Goal: Task Accomplishment & Management: Use online tool/utility

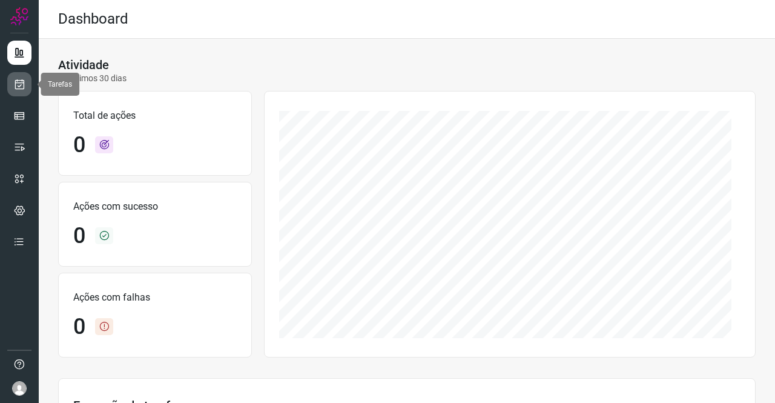
click at [27, 82] on link at bounding box center [19, 84] width 24 height 24
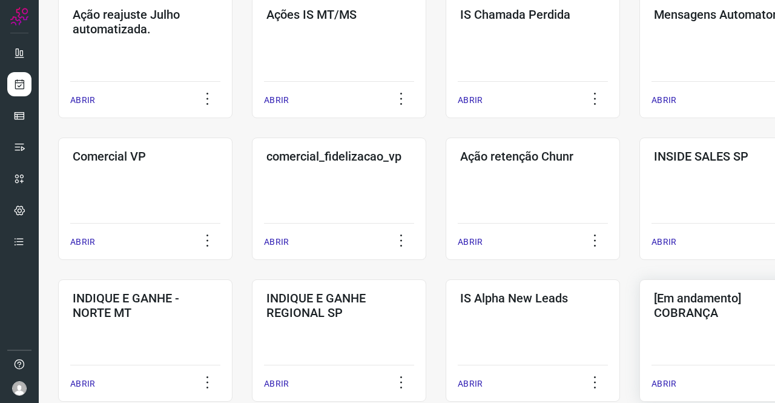
click at [684, 317] on h3 "[Em andamento] COBRANÇA" at bounding box center [726, 305] width 145 height 29
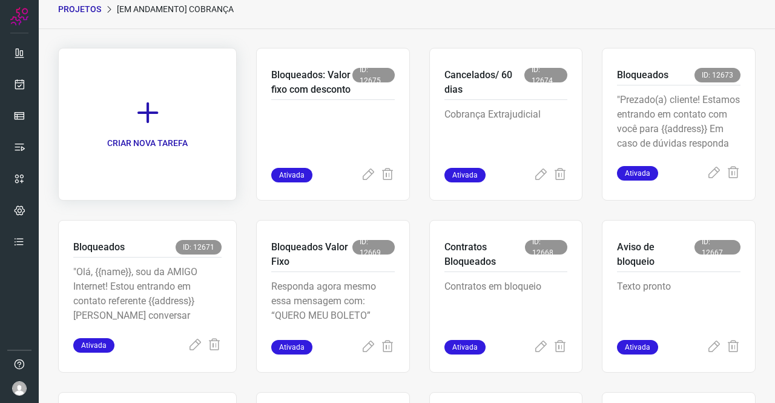
scroll to position [265, 0]
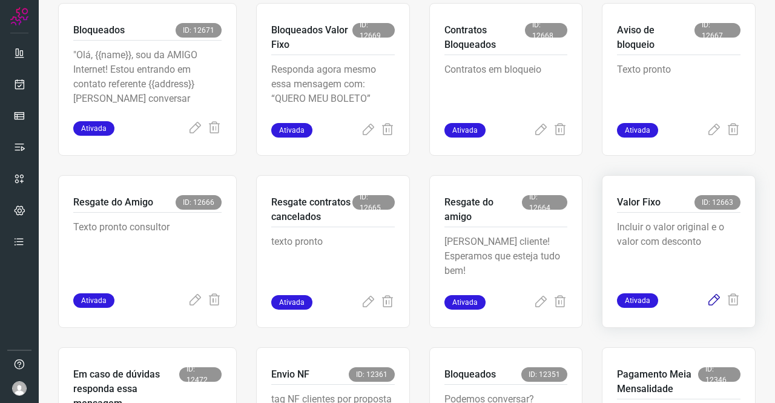
click at [707, 300] on icon at bounding box center [714, 300] width 15 height 15
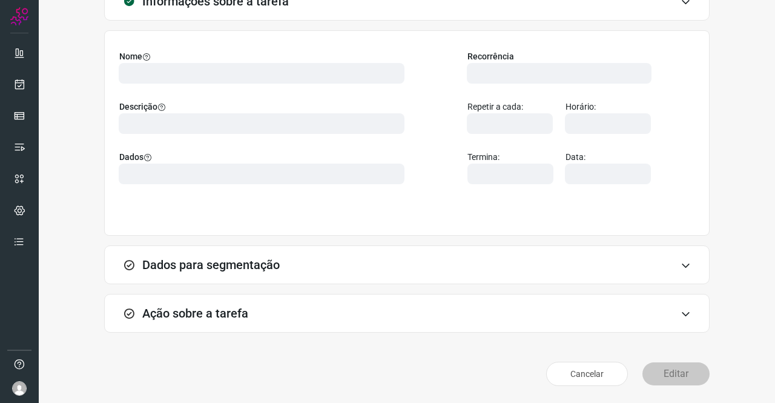
scroll to position [70, 0]
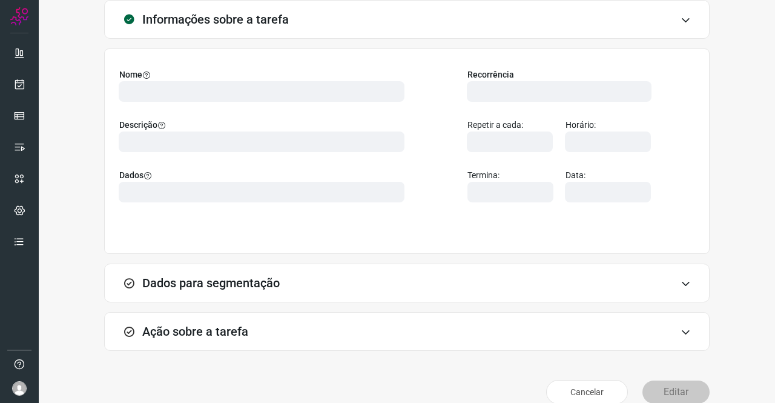
type input "524641"
type input "342686"
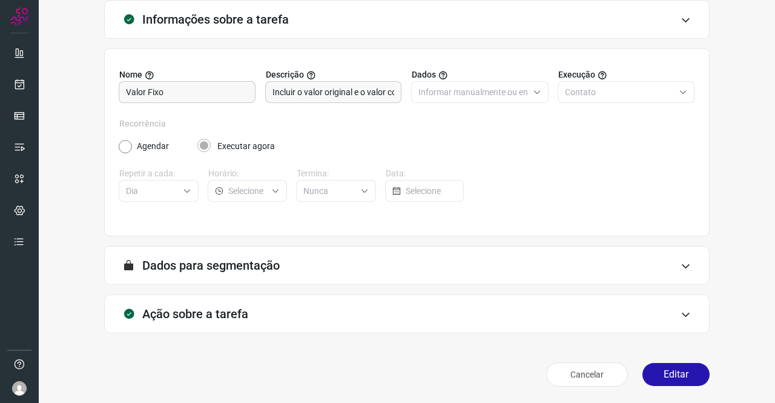
type input "Amigo 0800"
type input "API para o envio de mensagem ativa (em massa)"
type input "DIM - valor fixo e valor original"
click at [249, 311] on div "Ação sobre a tarefa" at bounding box center [406, 313] width 605 height 39
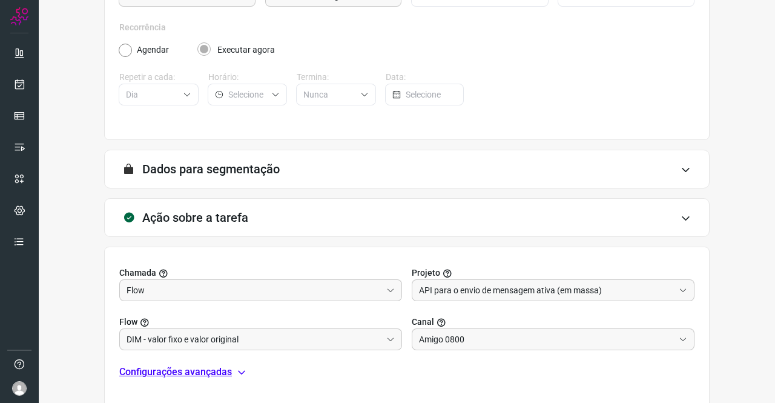
scroll to position [261, 0]
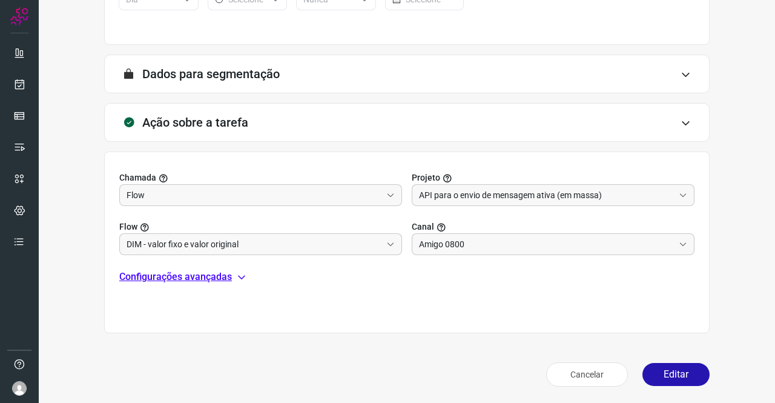
click at [213, 275] on p "Configurações avançadas" at bounding box center [175, 276] width 113 height 15
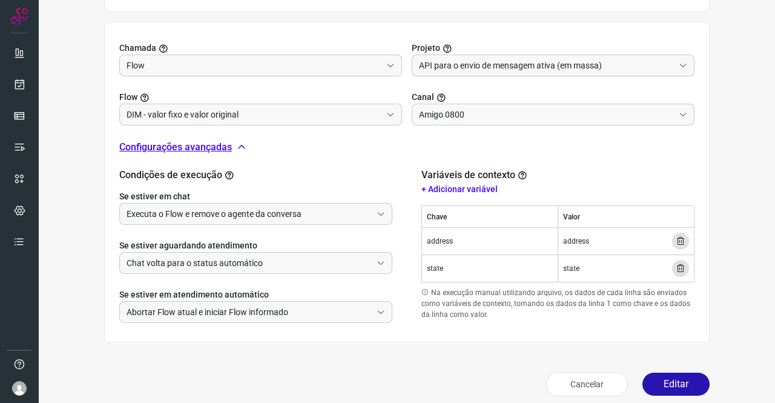
scroll to position [400, 0]
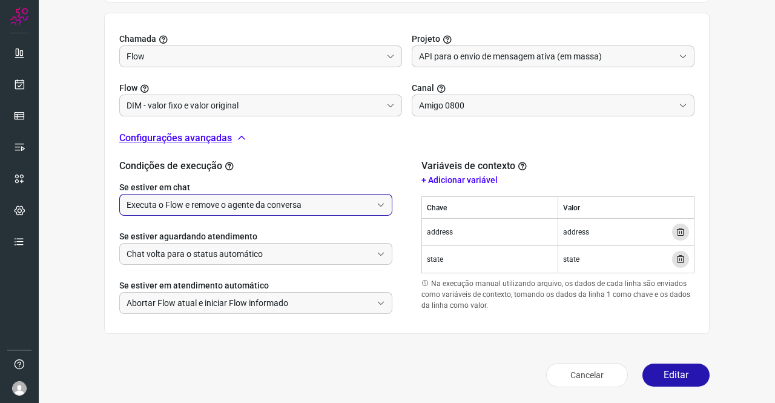
click at [238, 200] on input "Executa o Flow e remove o agente da conversa" at bounding box center [249, 204] width 245 height 21
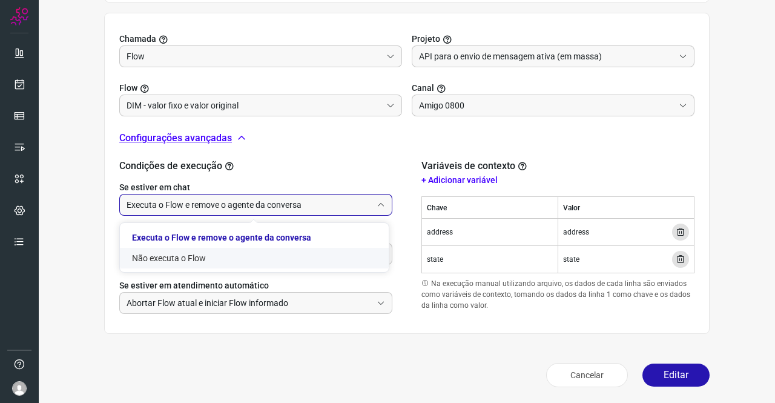
click at [186, 256] on li "Não executa o Flow" at bounding box center [254, 258] width 269 height 21
type input "Não executa o Flow"
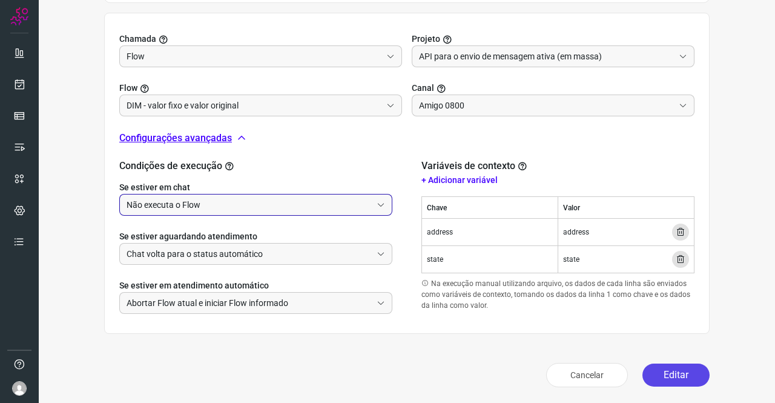
click at [668, 372] on button "Editar" at bounding box center [675, 374] width 67 height 23
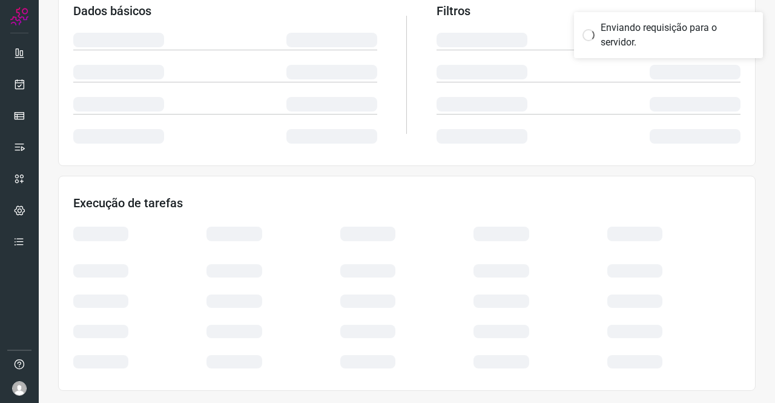
scroll to position [220, 0]
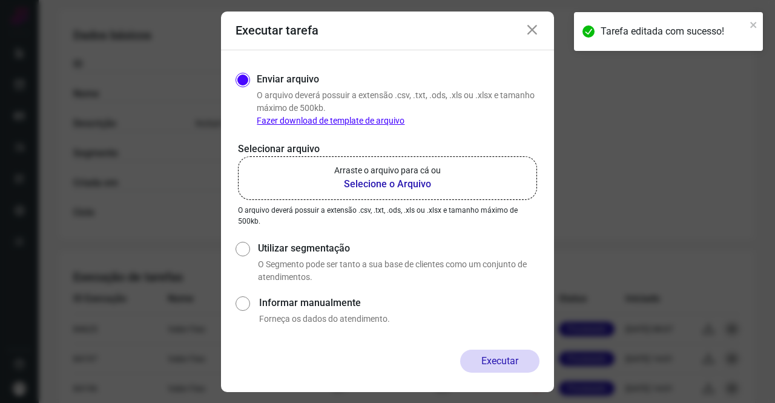
click at [395, 166] on p "Arraste o arquivo para cá ou" at bounding box center [387, 170] width 107 height 13
click at [0, 0] on input "Arraste o arquivo para cá ou Selecione o Arquivo" at bounding box center [0, 0] width 0 height 0
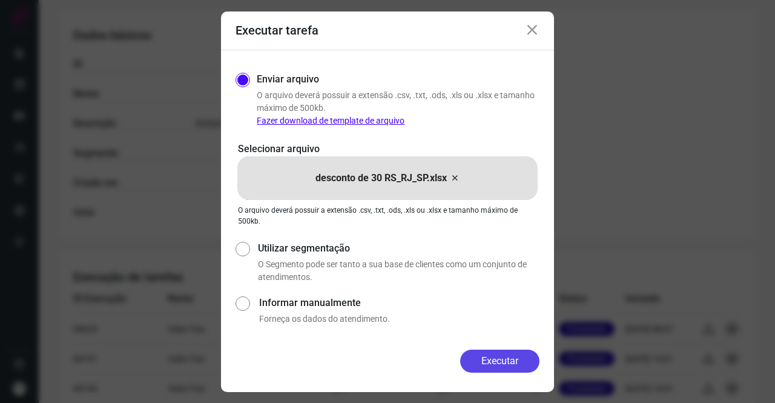
click at [484, 357] on button "Executar" at bounding box center [499, 360] width 79 height 23
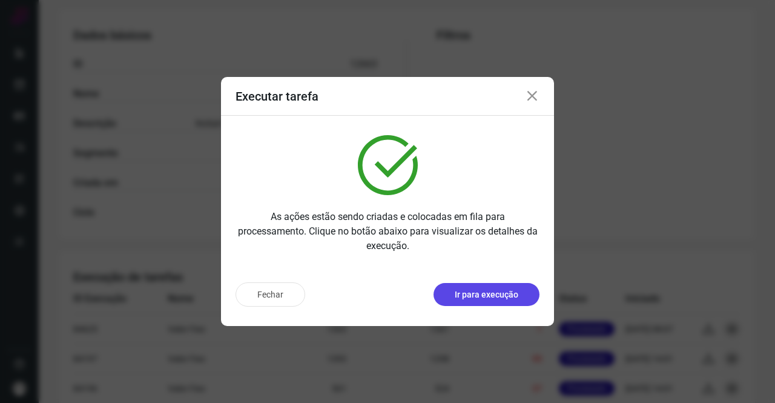
click at [466, 294] on p "Ir para execução" at bounding box center [487, 294] width 64 height 13
